Goal: Task Accomplishment & Management: Manage account settings

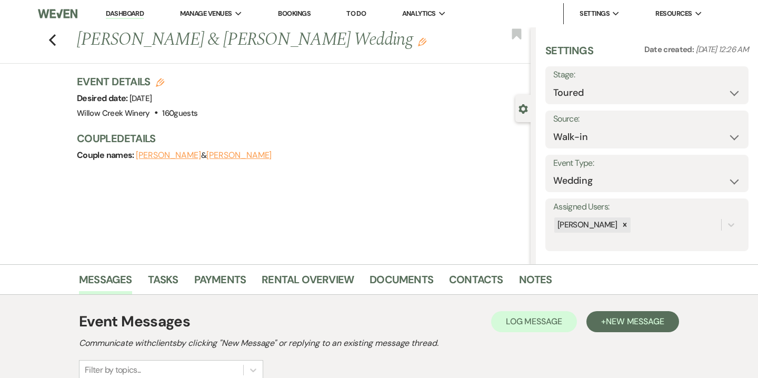
select select "5"
select select "23"
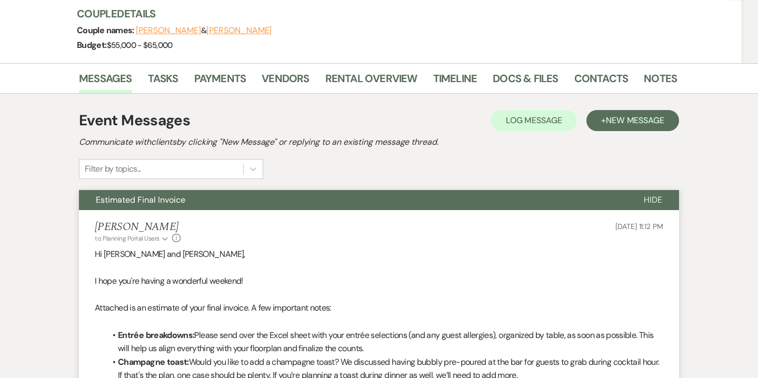
scroll to position [151, 0]
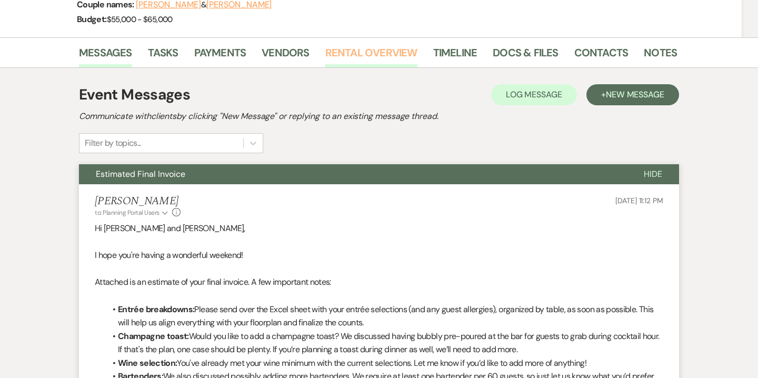
click at [392, 57] on link "Rental Overview" at bounding box center [371, 55] width 92 height 23
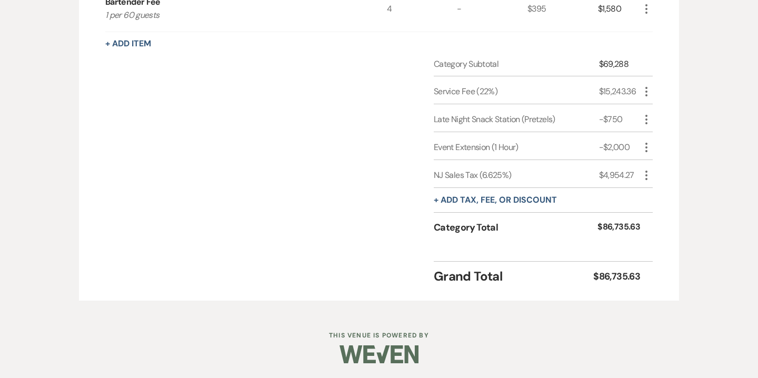
scroll to position [1228, 0]
click at [530, 201] on button "+ Add tax, fee, or discount" at bounding box center [495, 201] width 123 height 8
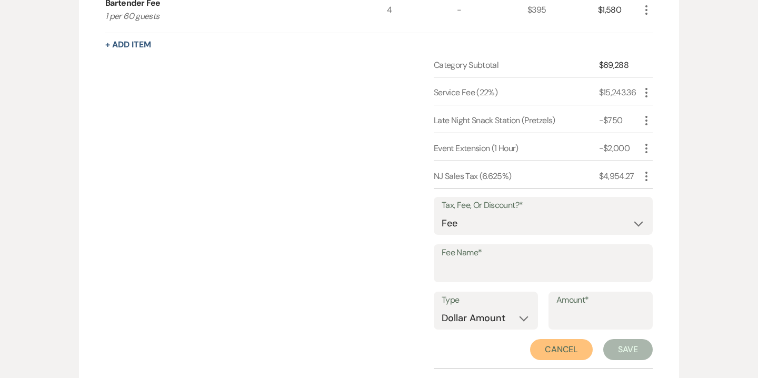
click at [570, 348] on button "Cancel" at bounding box center [561, 349] width 63 height 21
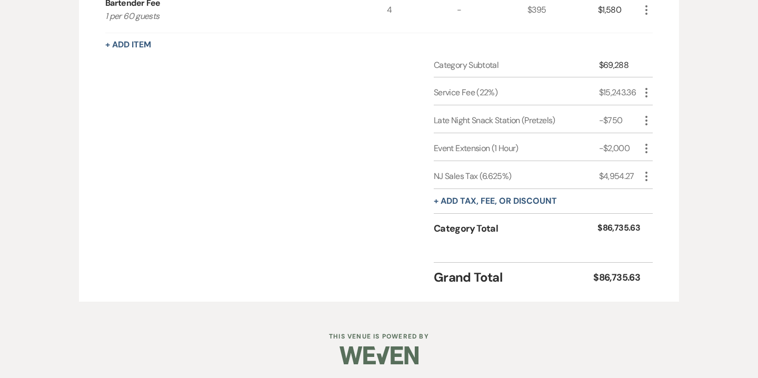
click at [648, 174] on icon "More" at bounding box center [646, 176] width 13 height 13
click at [673, 212] on button "Delete Delete" at bounding box center [668, 213] width 57 height 17
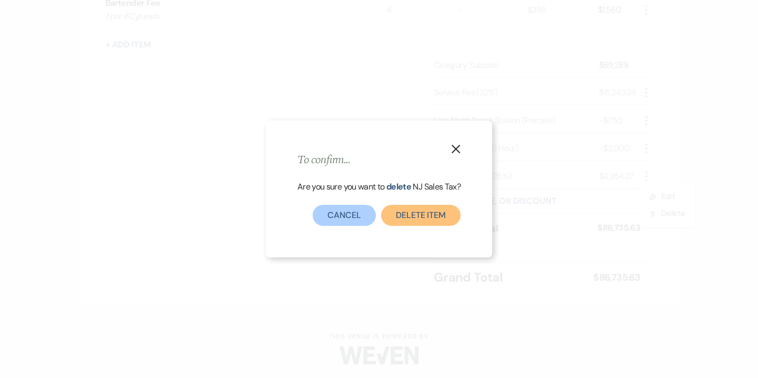
click at [439, 215] on button "Delete item" at bounding box center [420, 215] width 79 height 21
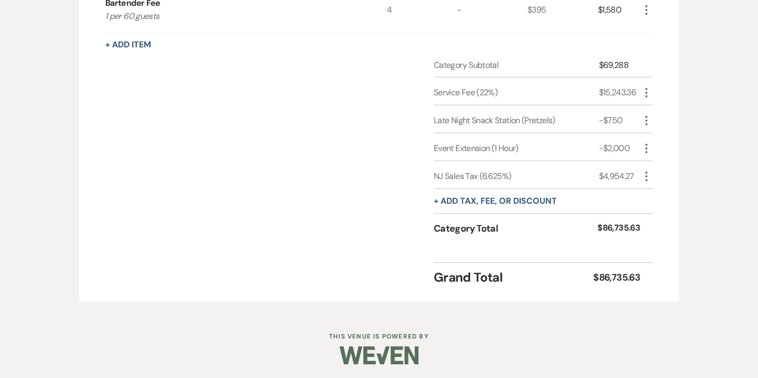
click at [649, 174] on icon "More" at bounding box center [646, 176] width 13 height 13
click at [674, 210] on button "Delete Delete" at bounding box center [668, 213] width 57 height 17
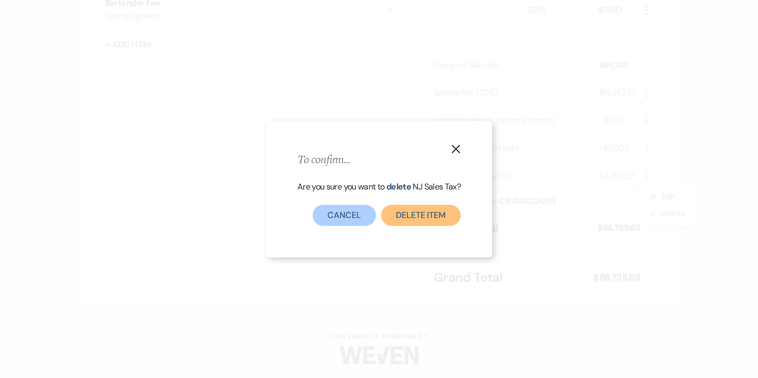
click at [415, 216] on button "Delete item" at bounding box center [420, 215] width 79 height 21
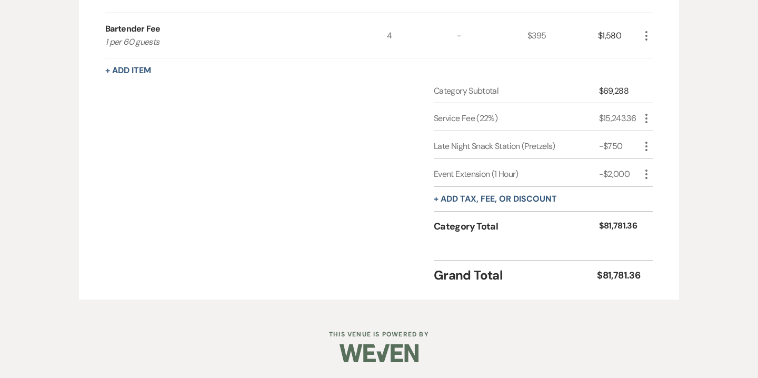
scroll to position [1201, 0]
click at [511, 203] on button "+ Add tax, fee, or discount" at bounding box center [495, 200] width 123 height 8
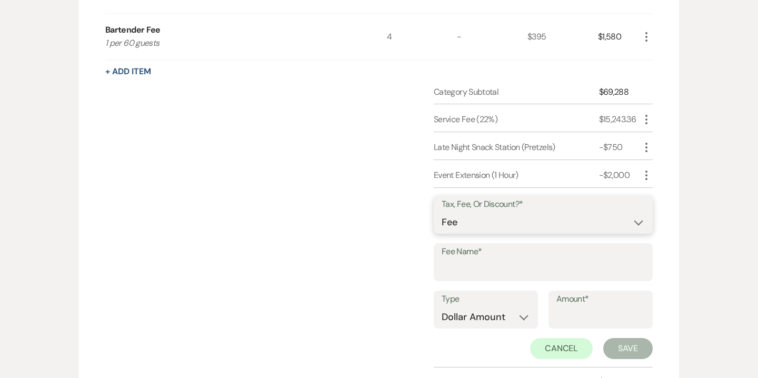
click at [485, 217] on select "Fee Discount Tax" at bounding box center [543, 222] width 203 height 21
select select "2"
click at [442, 212] on select "Fee Discount Tax" at bounding box center [543, 222] width 203 height 21
click at [482, 265] on input "Fee Name*" at bounding box center [543, 270] width 203 height 21
type input "Shuckers"
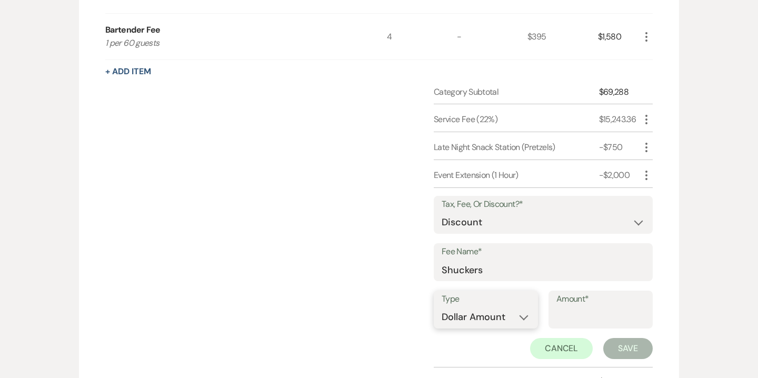
click at [507, 320] on select "Dollar Amount Percentage" at bounding box center [486, 317] width 88 height 21
click at [592, 315] on input "Amount*" at bounding box center [600, 317] width 88 height 21
type input "300"
click at [619, 345] on button "Save" at bounding box center [627, 348] width 49 height 21
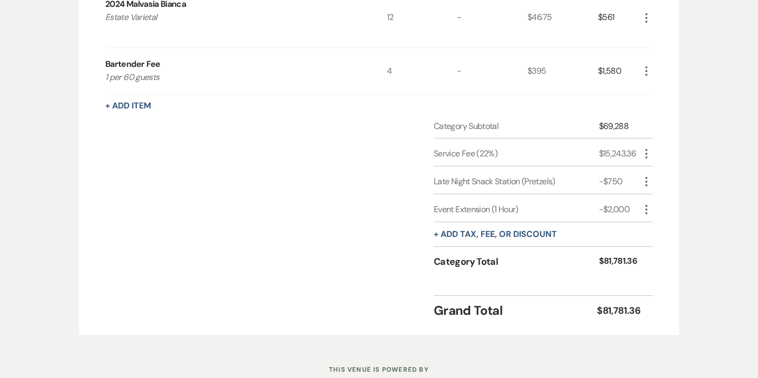
scroll to position [1166, 0]
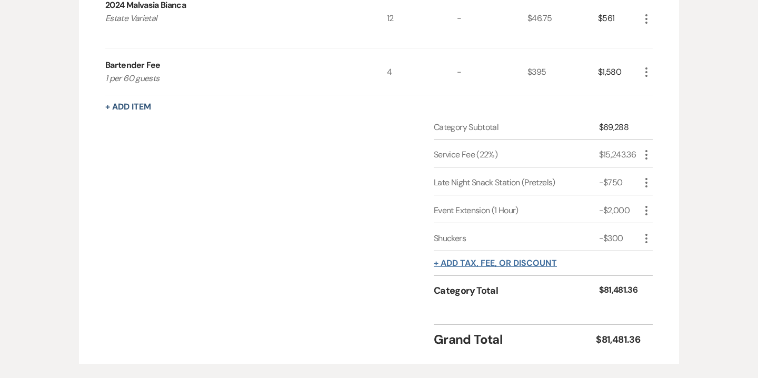
click at [516, 260] on button "+ Add tax, fee, or discount" at bounding box center [495, 263] width 123 height 8
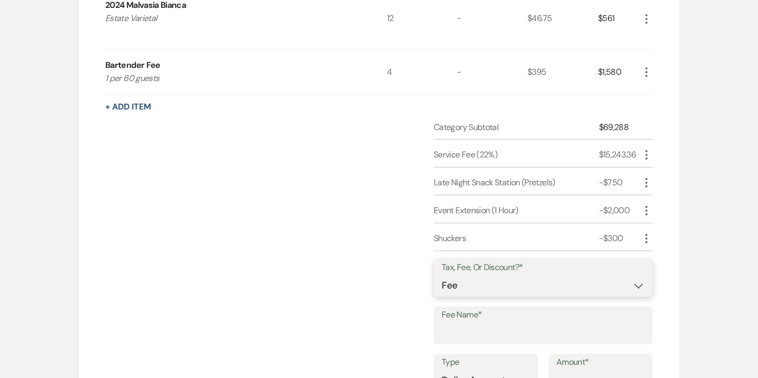
click at [479, 283] on select "Fee Discount Tax" at bounding box center [543, 285] width 203 height 21
select select "3"
click at [442, 275] on select "Fee Discount Tax" at bounding box center [543, 285] width 203 height 21
click at [476, 328] on input "Fee Name*" at bounding box center [543, 333] width 203 height 21
type input "NJ Sales Tax"
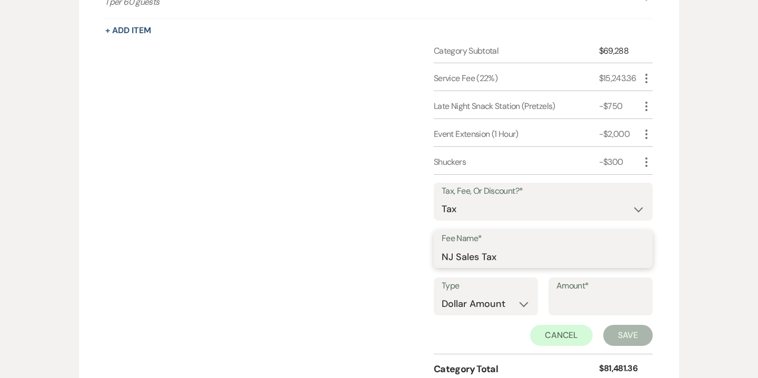
scroll to position [1239, 0]
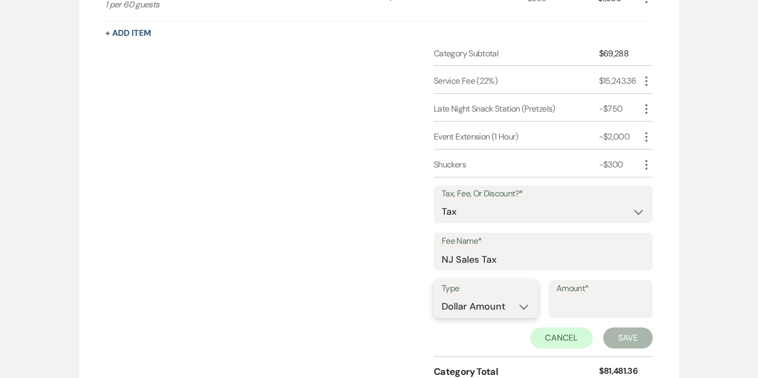
click at [519, 312] on select "Dollar Amount Percentage" at bounding box center [486, 306] width 88 height 21
select select "false"
click at [442, 296] on select "Dollar Amount Percentage" at bounding box center [486, 306] width 88 height 21
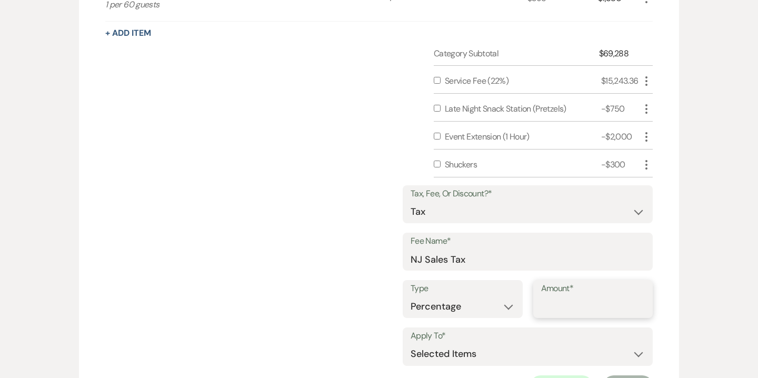
click at [590, 309] on input "Amount*" at bounding box center [593, 306] width 104 height 21
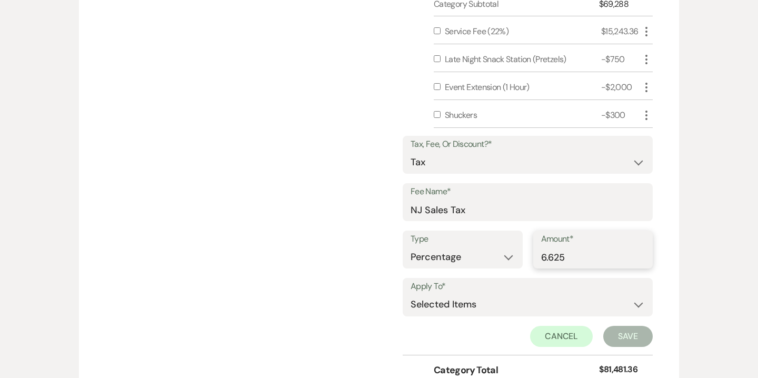
type input "6.625"
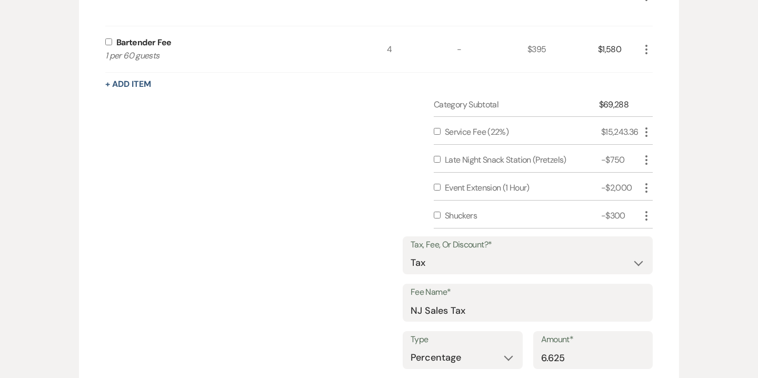
scroll to position [1188, 0]
click at [439, 216] on input "checkbox" at bounding box center [437, 215] width 7 height 7
checkbox input "true"
click at [439, 158] on input "checkbox" at bounding box center [437, 159] width 7 height 7
checkbox input "true"
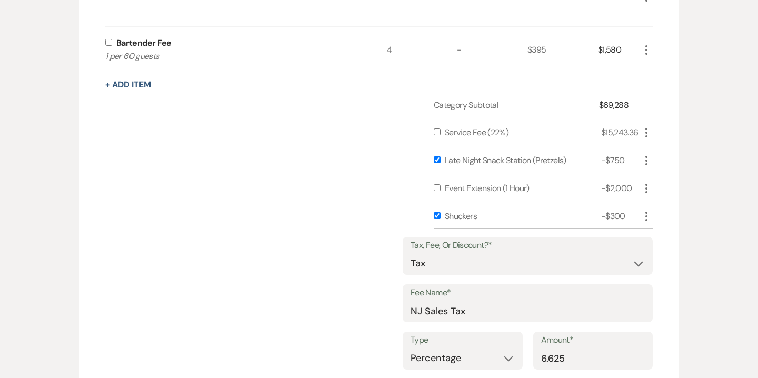
click at [436, 131] on input "checkbox" at bounding box center [437, 131] width 7 height 7
checkbox input "true"
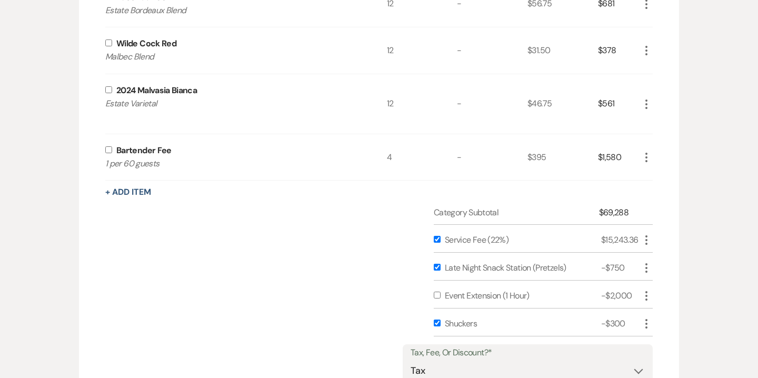
scroll to position [1069, 0]
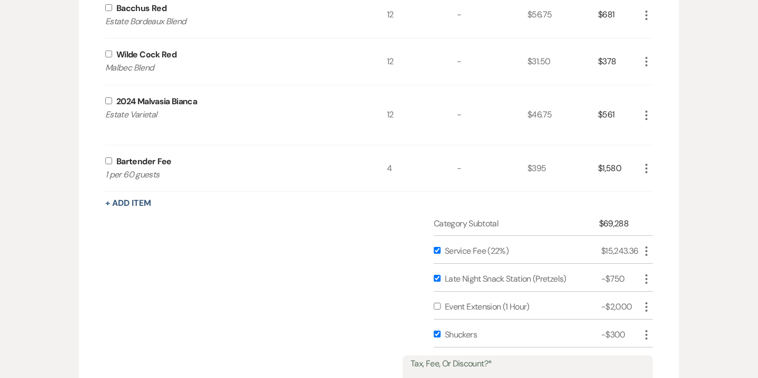
click at [111, 164] on div "Bartender Fee 1 per 60 guests" at bounding box center [246, 168] width 282 height 46
click at [108, 98] on input "checkbox" at bounding box center [108, 100] width 7 height 7
checkbox input "true"
click at [110, 161] on input "checkbox" at bounding box center [108, 160] width 7 height 7
checkbox input "true"
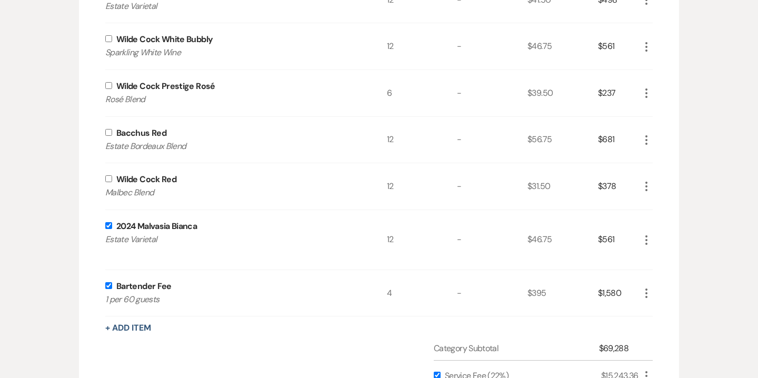
scroll to position [920, 0]
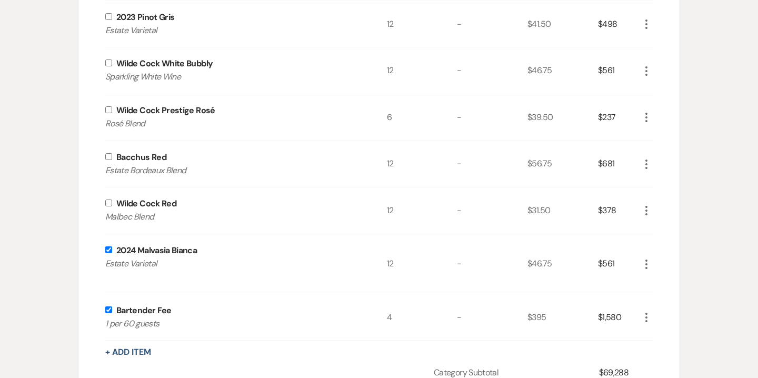
click at [106, 205] on input "checkbox" at bounding box center [108, 203] width 7 height 7
checkbox input "true"
click at [107, 155] on input "checkbox" at bounding box center [108, 156] width 7 height 7
checkbox input "true"
click at [108, 112] on input "checkbox" at bounding box center [108, 109] width 7 height 7
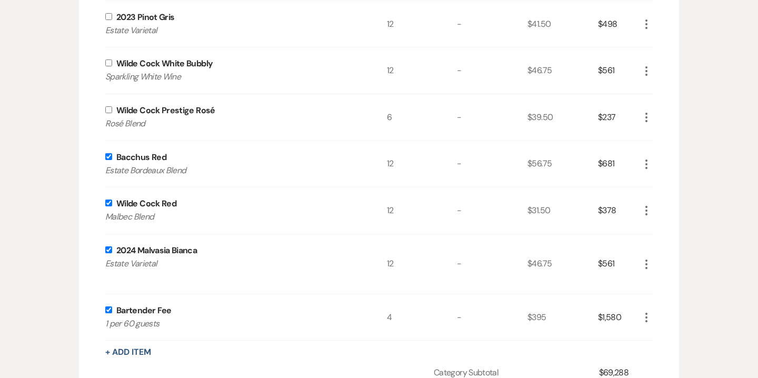
checkbox input "true"
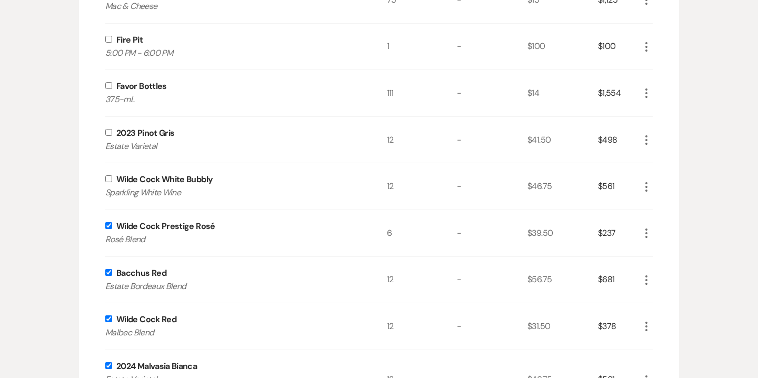
scroll to position [801, 0]
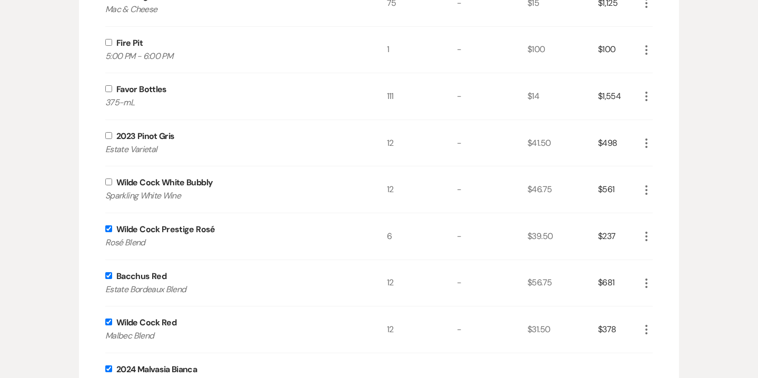
click at [106, 184] on input "checkbox" at bounding box center [108, 181] width 7 height 7
checkbox input "true"
click at [110, 137] on input "checkbox" at bounding box center [108, 135] width 7 height 7
checkbox input "true"
click at [108, 87] on input "checkbox" at bounding box center [108, 88] width 7 height 7
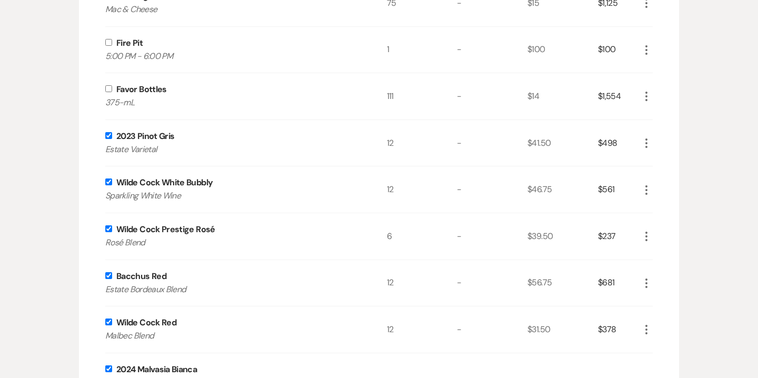
checkbox input "true"
click at [108, 43] on input "checkbox" at bounding box center [108, 42] width 7 height 7
checkbox input "true"
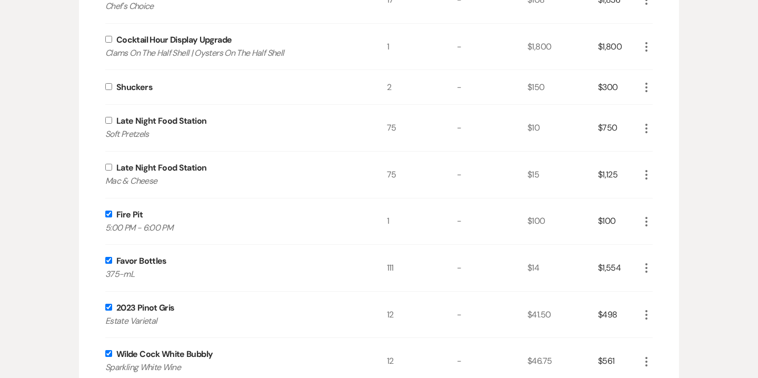
scroll to position [582, 0]
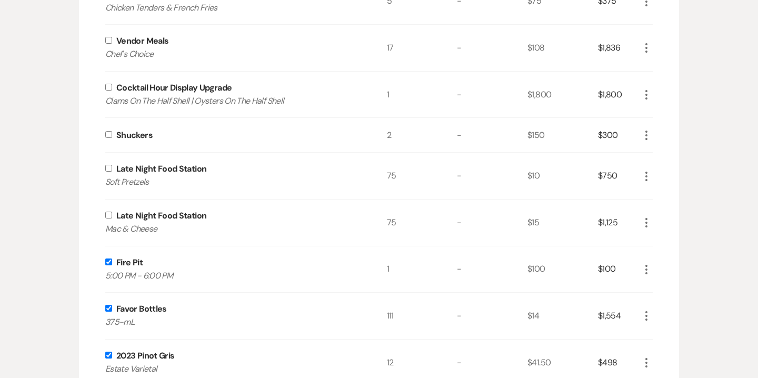
click at [106, 215] on input "checkbox" at bounding box center [108, 215] width 7 height 7
checkbox input "true"
click at [107, 168] on input "checkbox" at bounding box center [108, 168] width 7 height 7
checkbox input "true"
click at [111, 133] on input "checkbox" at bounding box center [108, 134] width 7 height 7
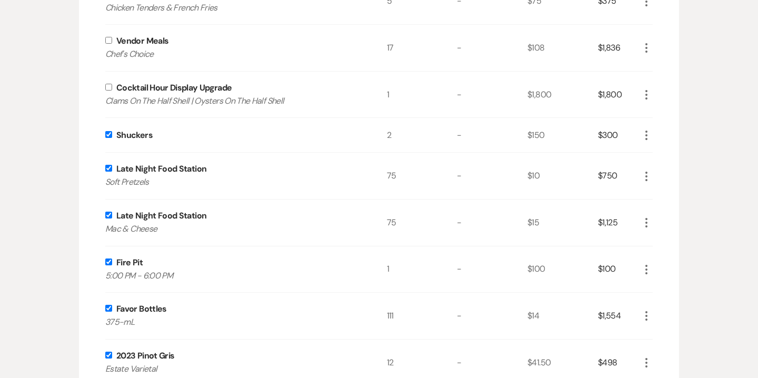
checkbox input "true"
click at [109, 86] on input "checkbox" at bounding box center [108, 87] width 7 height 7
checkbox input "true"
click at [108, 47] on p "Chef's Choice" at bounding box center [231, 54] width 253 height 14
click at [109, 42] on input "checkbox" at bounding box center [108, 40] width 7 height 7
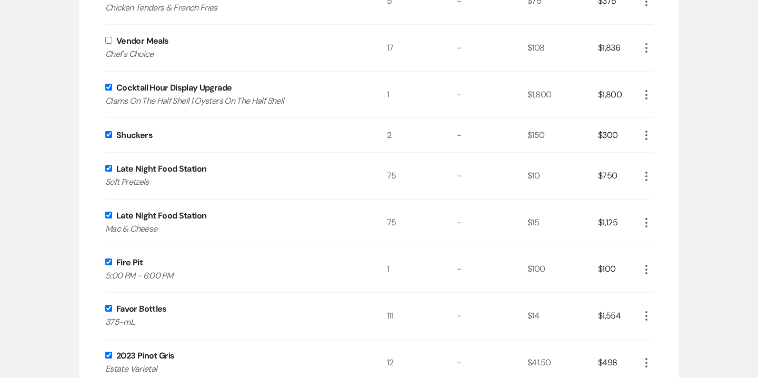
checkbox input "true"
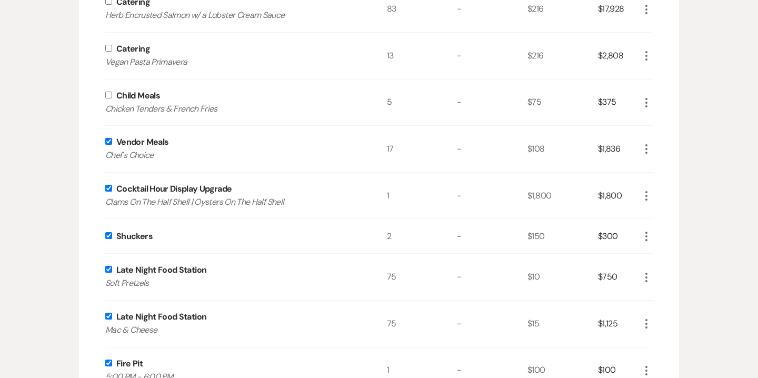
scroll to position [426, 0]
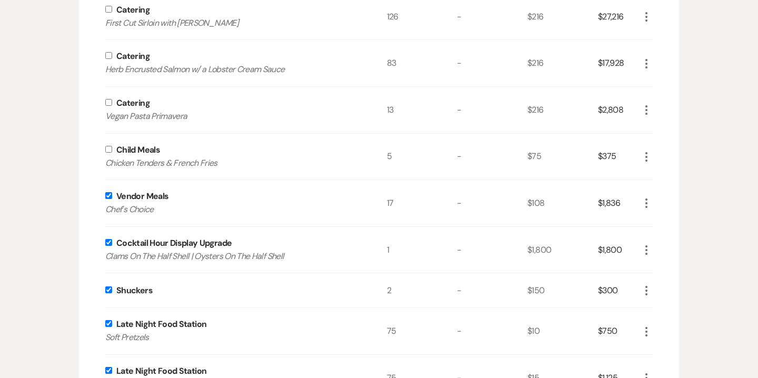
click at [110, 151] on input "checkbox" at bounding box center [108, 149] width 7 height 7
checkbox input "true"
click at [111, 103] on input "checkbox" at bounding box center [108, 102] width 7 height 7
checkbox input "true"
click at [107, 55] on input "checkbox" at bounding box center [108, 55] width 7 height 7
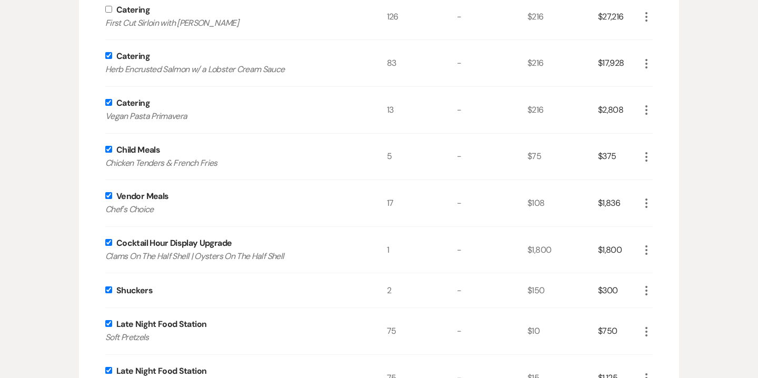
checkbox input "true"
click at [111, 9] on input "checkbox" at bounding box center [108, 9] width 7 height 7
checkbox input "true"
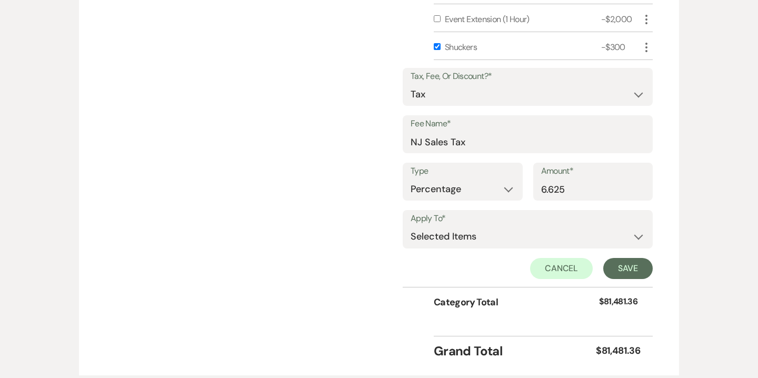
scroll to position [1375, 0]
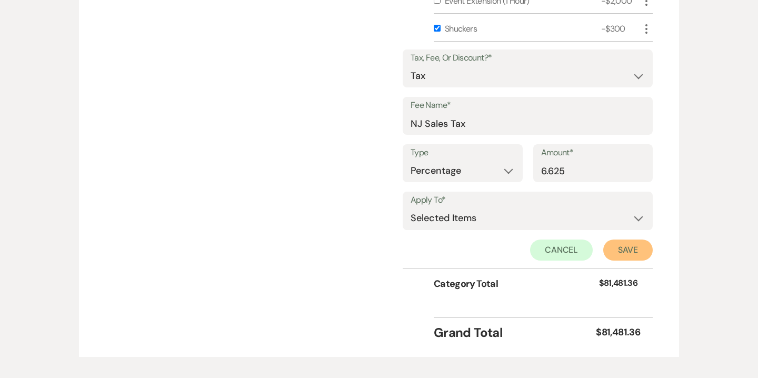
click at [627, 246] on button "Save" at bounding box center [627, 250] width 49 height 21
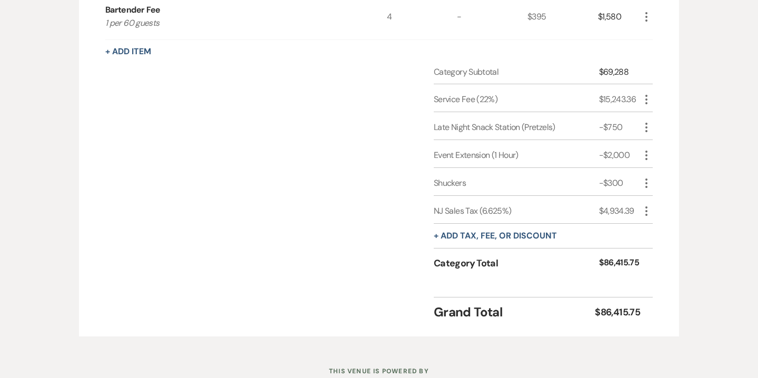
scroll to position [1207, 0]
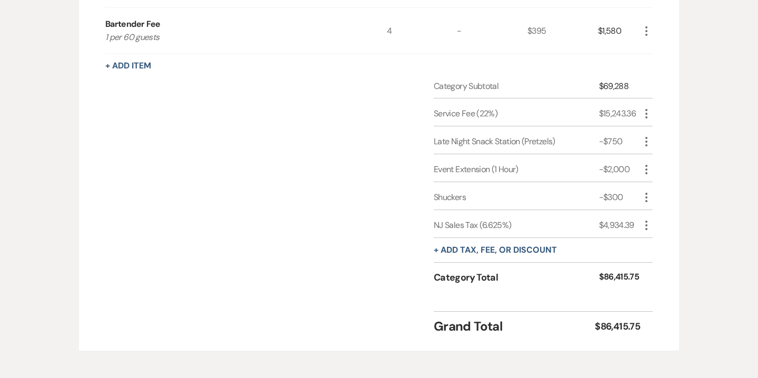
click at [613, 85] on div "$69,288" at bounding box center [619, 86] width 41 height 13
click at [611, 107] on div "$15,243.36" at bounding box center [619, 113] width 41 height 13
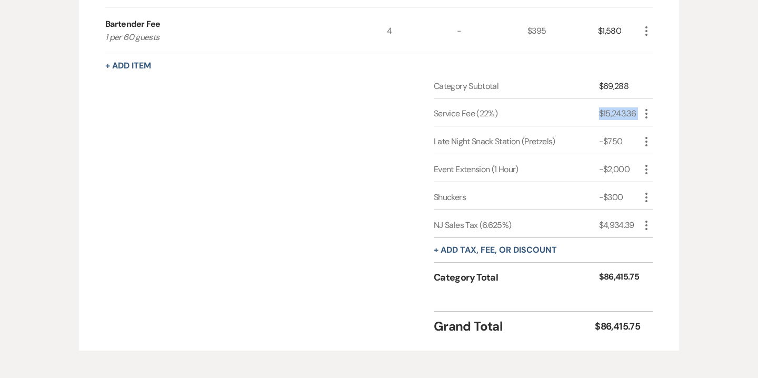
click at [611, 107] on div "$15,243.36" at bounding box center [619, 113] width 41 height 13
click at [619, 137] on div "-$750" at bounding box center [619, 141] width 41 height 13
click at [619, 136] on div "-$750" at bounding box center [619, 141] width 41 height 13
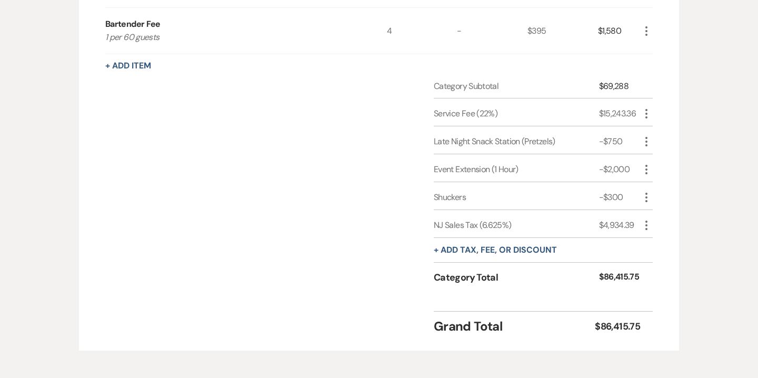
click at [616, 171] on div "-$2,000" at bounding box center [619, 169] width 41 height 13
click at [616, 194] on div "-$300" at bounding box center [619, 197] width 41 height 13
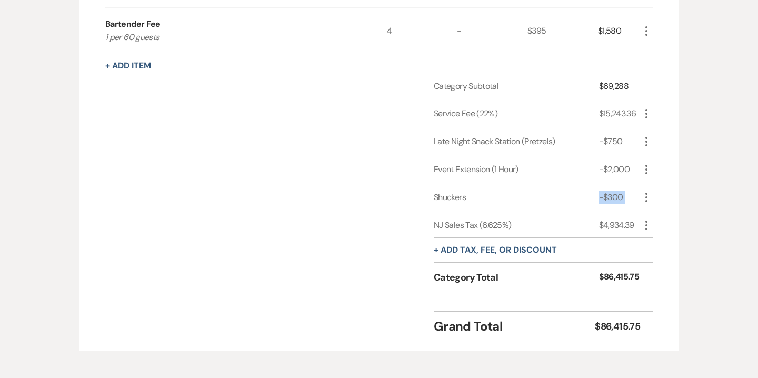
click at [616, 194] on div "-$300" at bounding box center [619, 197] width 41 height 13
click at [614, 225] on div "$4,934.39" at bounding box center [619, 225] width 41 height 13
